Goal: Book appointment/travel/reservation

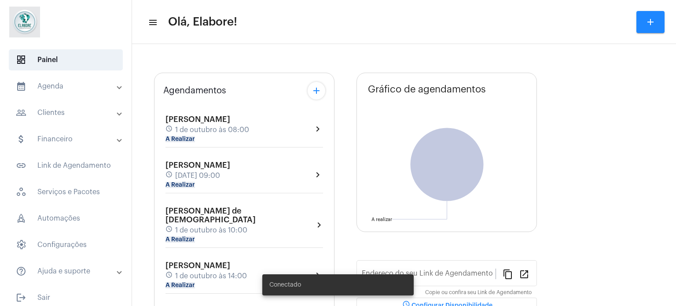
type input "[URL][DOMAIN_NAME]"
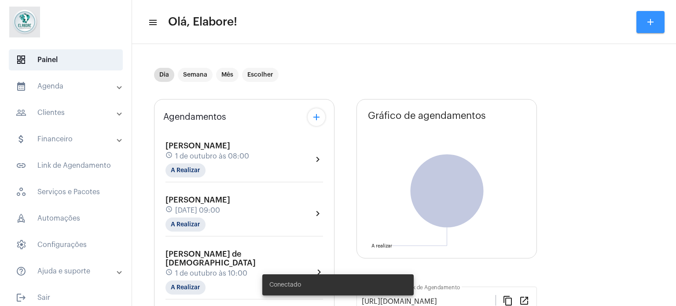
click at [650, 21] on mat-icon "add" at bounding box center [651, 22] width 11 height 11
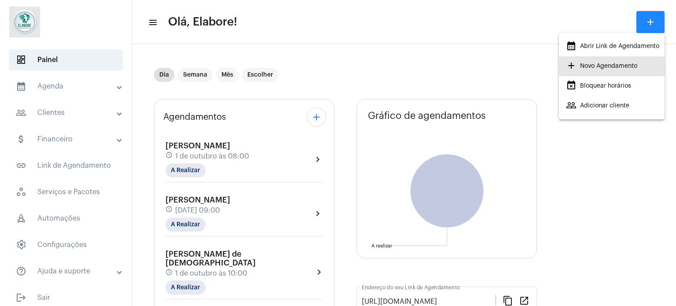
click at [608, 70] on span "add Novo Agendamento" at bounding box center [601, 66] width 71 height 16
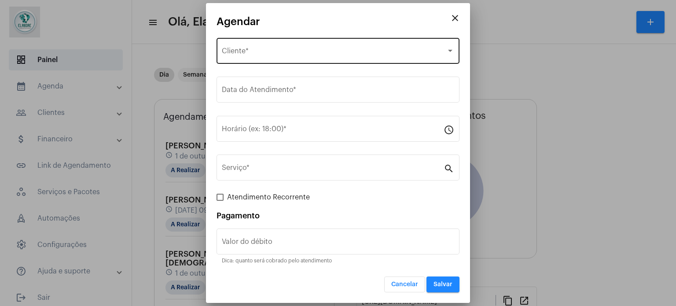
click at [393, 37] on div "Selecione o Cliente Cliente *" at bounding box center [338, 50] width 233 height 28
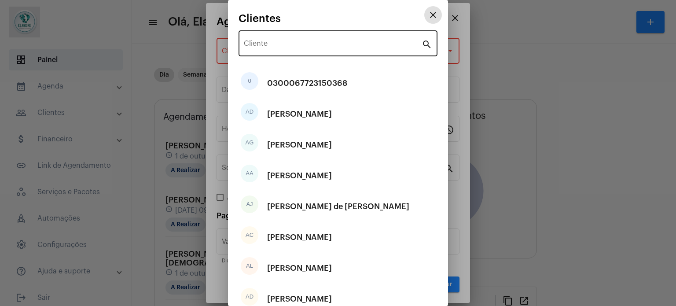
click at [346, 46] on input "Cliente" at bounding box center [333, 45] width 178 height 8
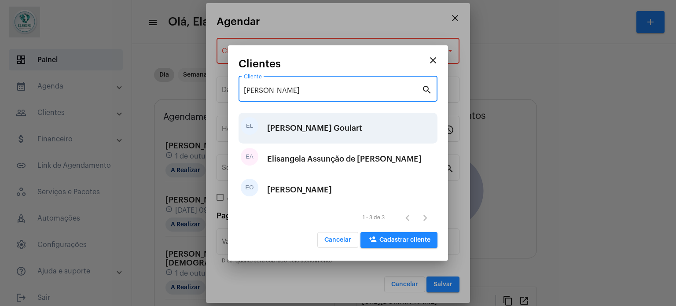
type input "[PERSON_NAME]"
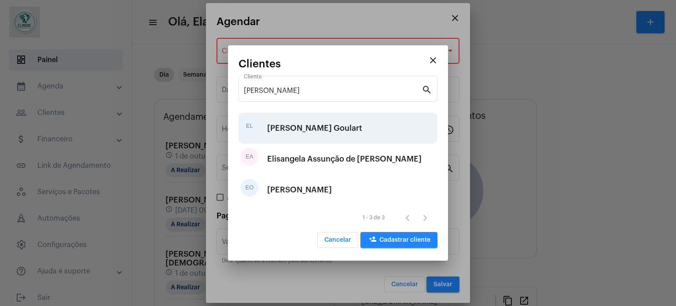
click at [301, 133] on div "[PERSON_NAME] Goulart" at bounding box center [314, 128] width 95 height 26
type input "R$"
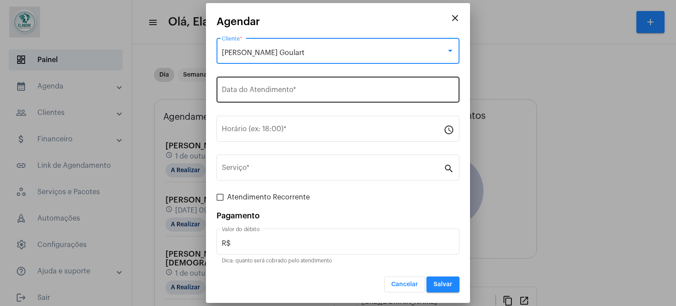
click at [314, 99] on div "Data do Atendimento *" at bounding box center [338, 89] width 233 height 28
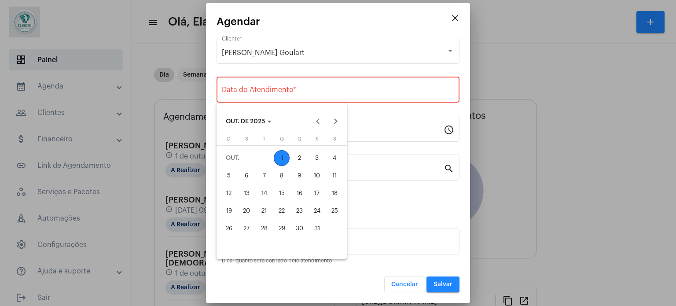
click at [282, 160] on div "1" at bounding box center [282, 158] width 16 height 16
type input "[DATE]"
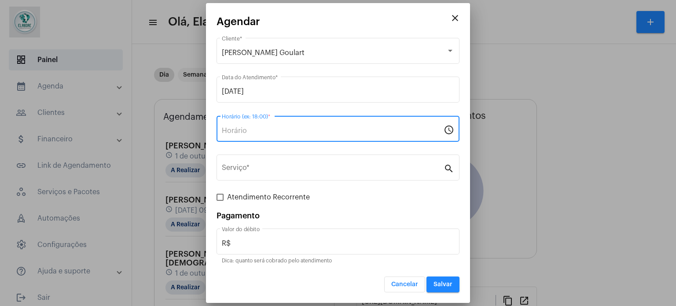
click at [301, 130] on input "Horário (ex: 18:00) *" at bounding box center [333, 131] width 222 height 8
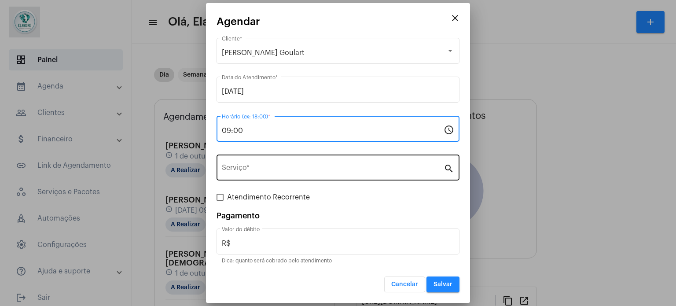
type input "09:00"
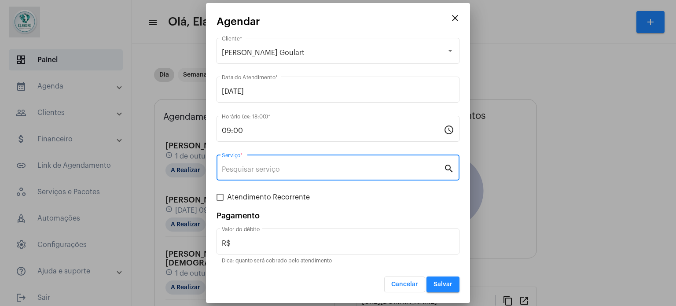
click at [309, 166] on input "Serviço *" at bounding box center [333, 170] width 222 height 8
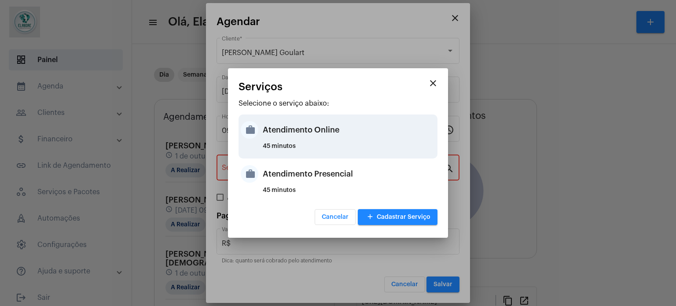
click at [312, 131] on div "Atendimento Online" at bounding box center [349, 130] width 173 height 26
type input "Atendimento Online"
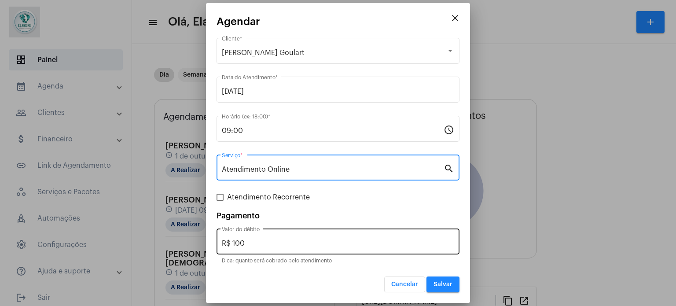
click at [276, 249] on div "R$ 100 Valor do débito" at bounding box center [338, 241] width 233 height 28
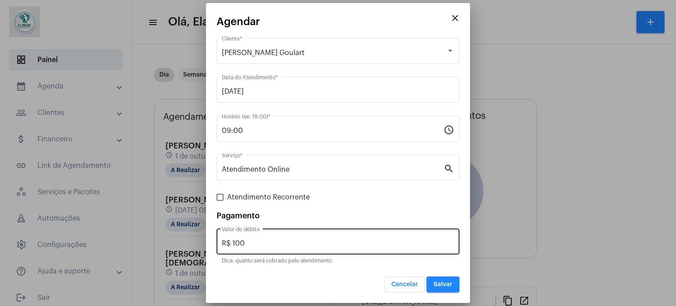
click at [276, 249] on div "R$ 100 Valor do débito" at bounding box center [338, 241] width 233 height 28
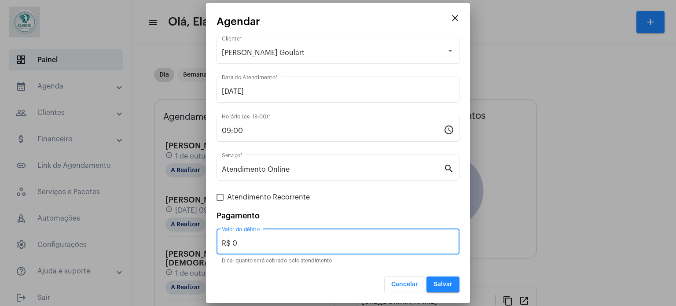
type input "R$ 0"
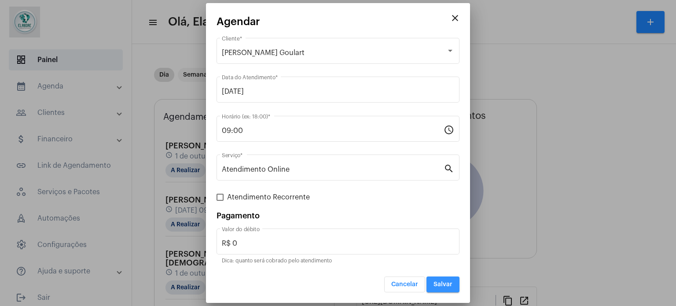
click at [438, 281] on span "Salvar" at bounding box center [443, 284] width 19 height 6
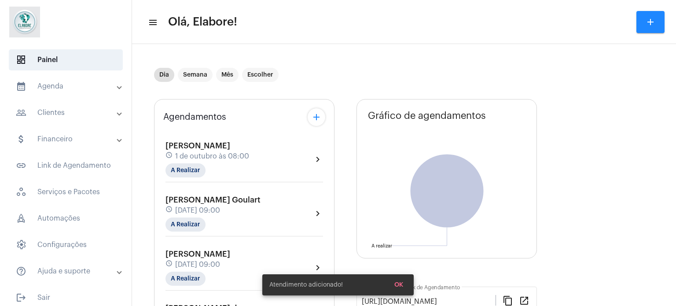
click at [278, 210] on div "[PERSON_NAME] Goulart schedule [DATE] 09:00 A Realizar chevron_right" at bounding box center [245, 214] width 158 height 36
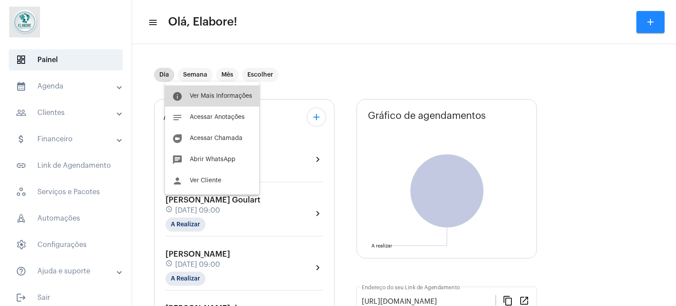
click at [240, 101] on button "info Ver Mais Informações" at bounding box center [212, 95] width 94 height 21
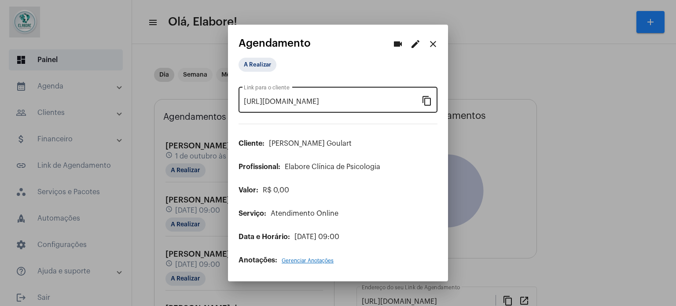
click at [426, 98] on mat-icon "content_copy" at bounding box center [427, 100] width 11 height 11
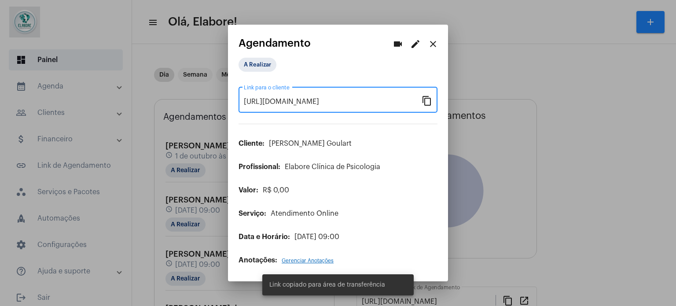
scroll to position [0, 78]
